Goal: Task Accomplishment & Management: Manage account settings

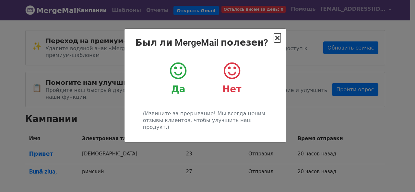
click at [275, 40] on font "×" at bounding box center [277, 37] width 6 height 9
click at [275, 39] on font "×" at bounding box center [277, 37] width 6 height 9
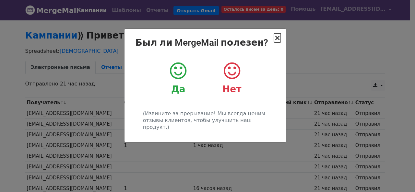
click at [275, 37] on font "×" at bounding box center [277, 37] width 6 height 9
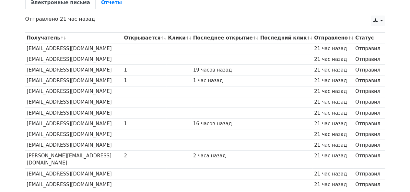
scroll to position [216, 0]
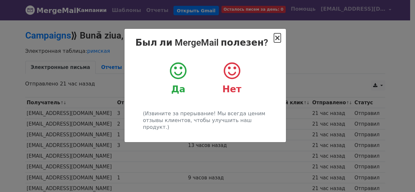
click at [276, 39] on font "×" at bounding box center [277, 37] width 6 height 9
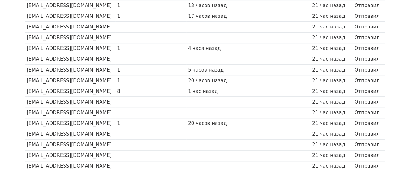
scroll to position [258, 0]
